Goal: Transaction & Acquisition: Purchase product/service

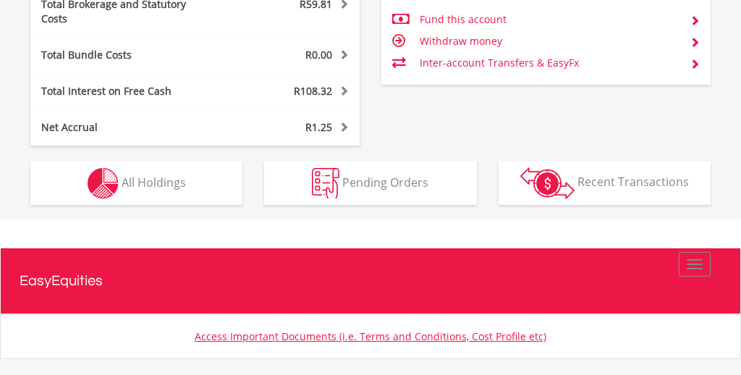
scroll to position [841, 0]
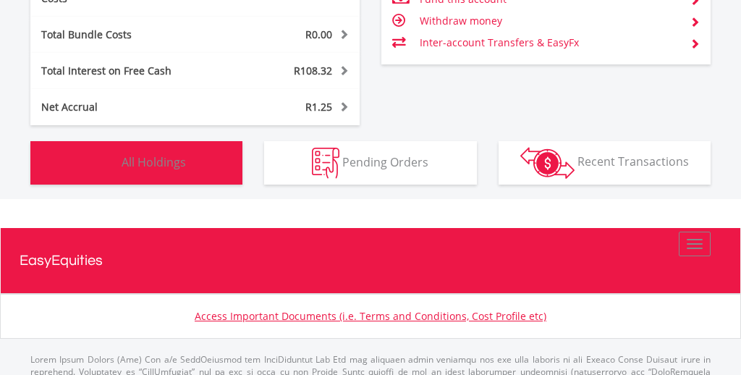
click at [205, 156] on button "Holdings All Holdings" at bounding box center [136, 162] width 212 height 43
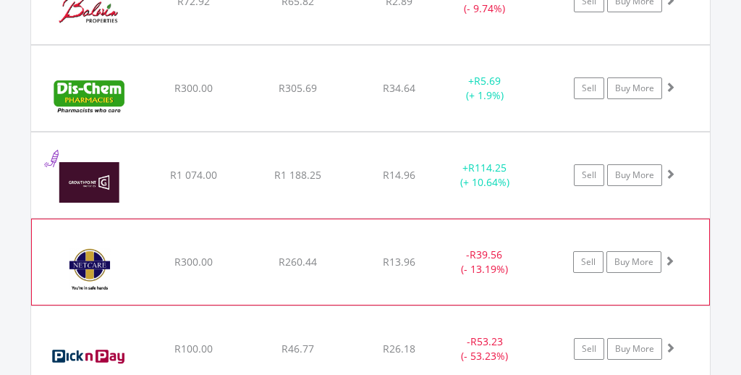
scroll to position [1329, 0]
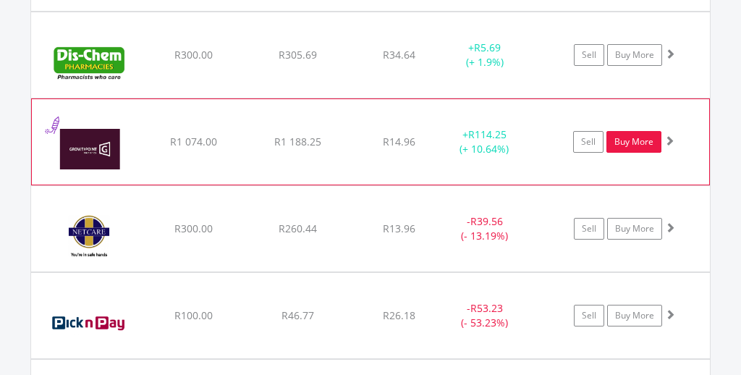
click at [634, 131] on link "Buy More" at bounding box center [633, 142] width 55 height 22
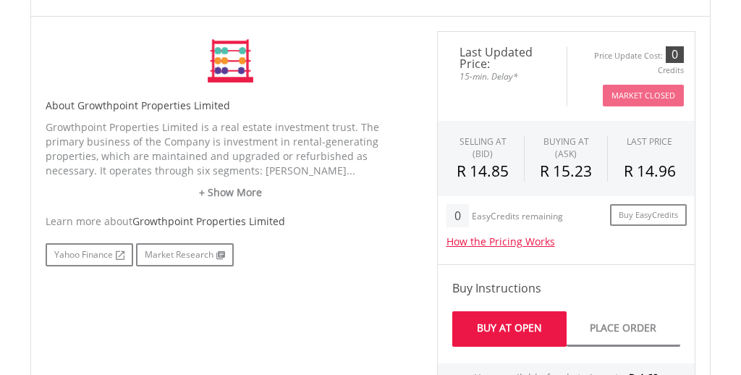
scroll to position [454, 0]
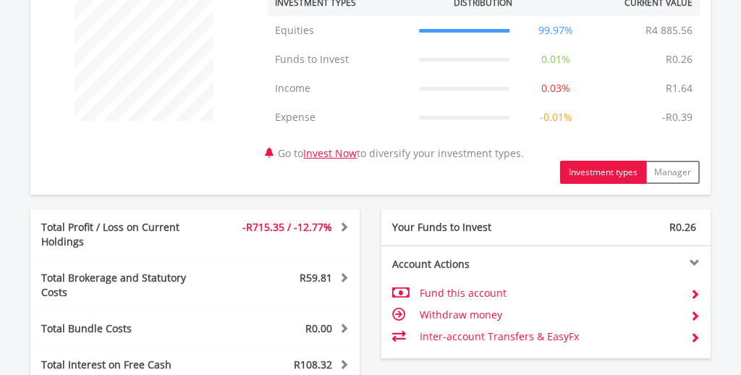
scroll to position [720, 0]
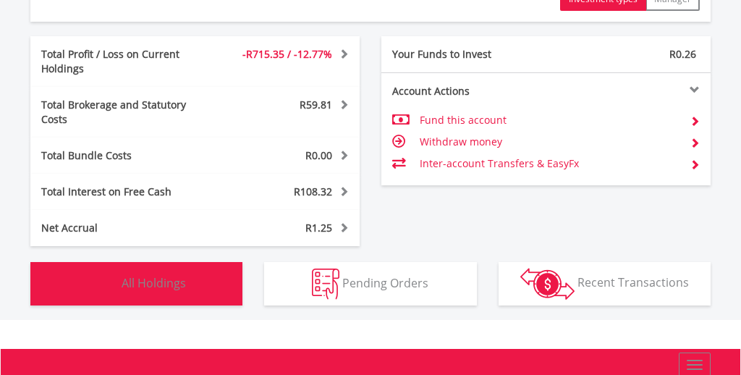
click at [166, 274] on span "All Holdings" at bounding box center [154, 282] width 64 height 16
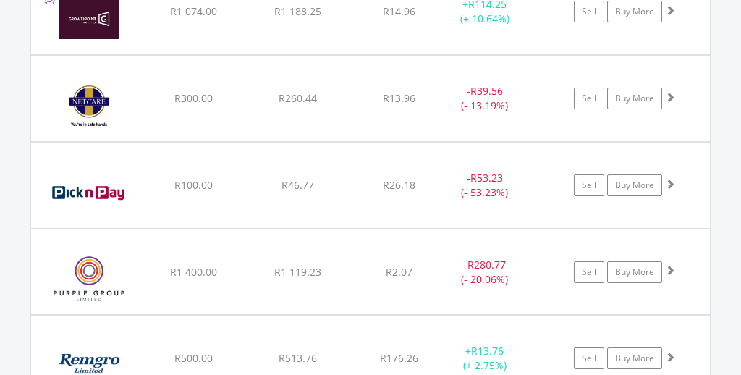
scroll to position [1461, 0]
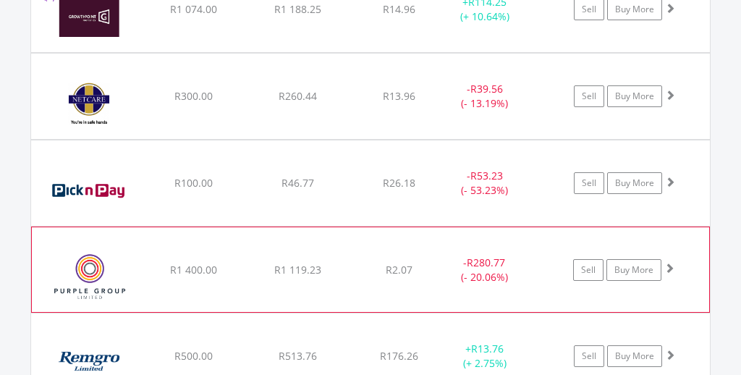
click at [170, 244] on div "﻿ Purple Group Limited R1 400.00 R1 119.23 R2.07 - R280.77 (- 20.06%) Sell Buy …" at bounding box center [370, 269] width 677 height 85
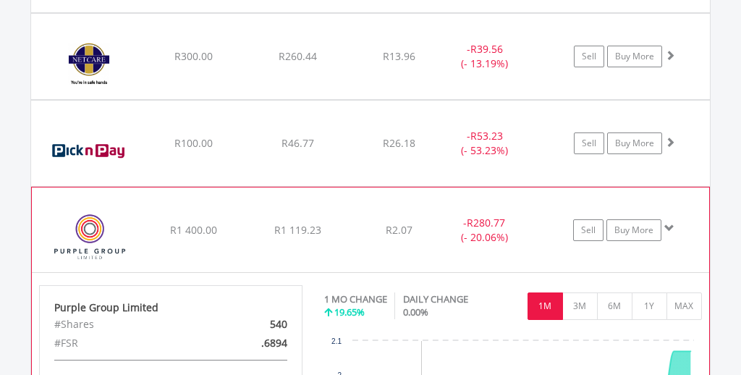
scroll to position [1463, 0]
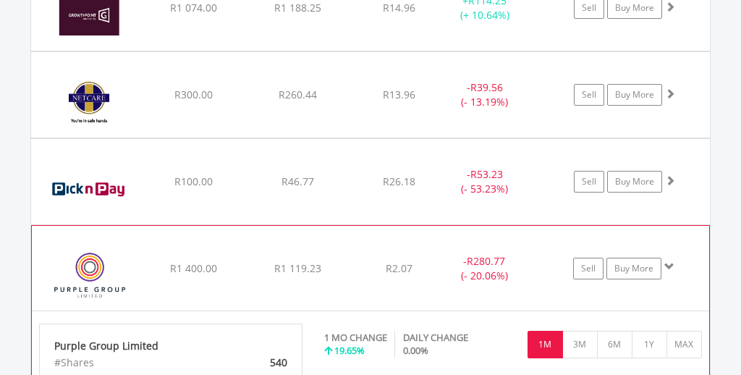
click at [328, 261] on div "R1 119.23" at bounding box center [297, 268] width 101 height 14
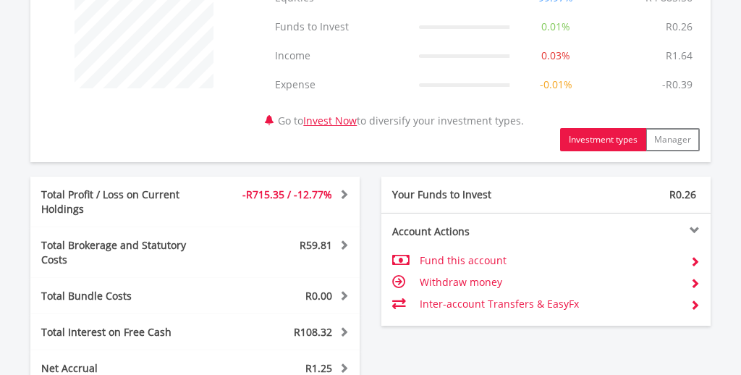
scroll to position [0, 0]
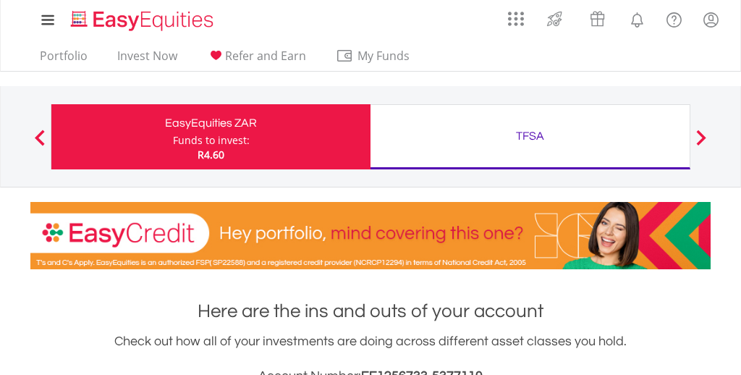
click at [696, 136] on span at bounding box center [701, 137] width 10 height 16
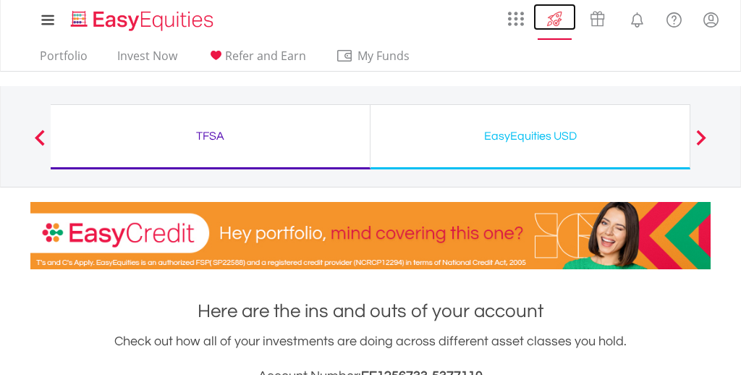
click at [554, 20] on img at bounding box center [555, 18] width 24 height 23
